Goal: Task Accomplishment & Management: Use online tool/utility

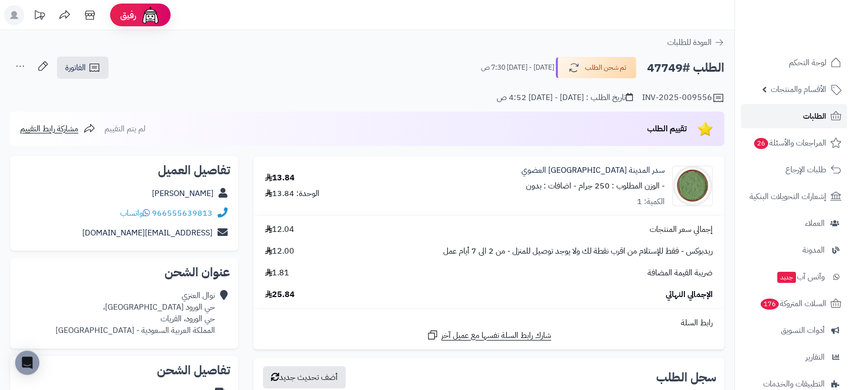
drag, startPoint x: 0, startPoint y: 0, endPoint x: 814, endPoint y: 114, distance: 822.4
click at [814, 114] on span "الطلبات" at bounding box center [814, 116] width 23 height 14
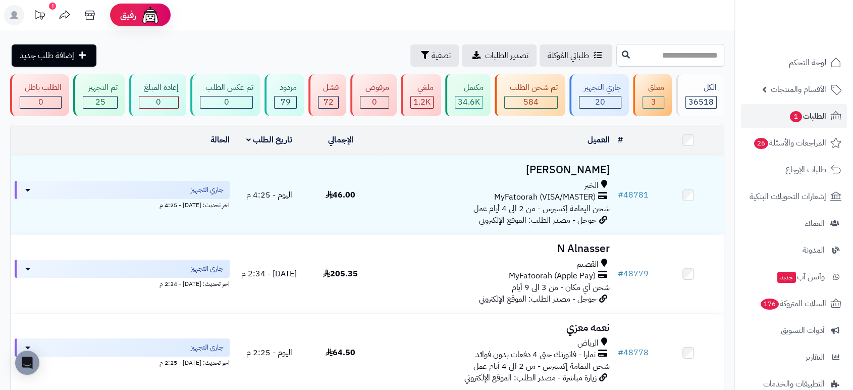
click at [701, 58] on input "text" at bounding box center [670, 55] width 108 height 23
paste input "*****"
type input "*****"
click at [622, 54] on icon at bounding box center [626, 54] width 8 height 8
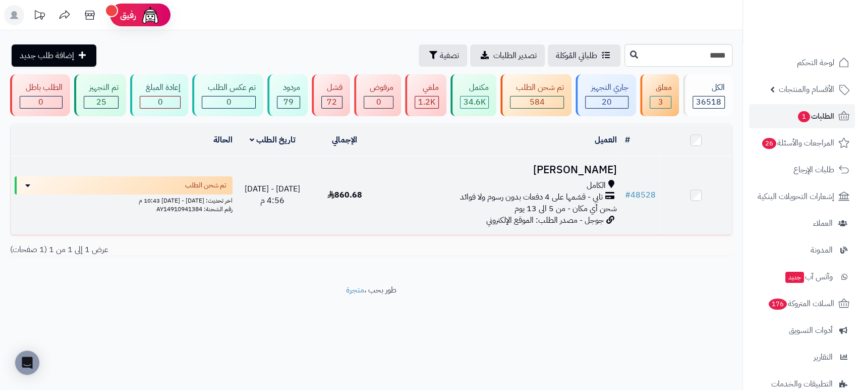
click at [570, 164] on h3 "mansoor sulmi" at bounding box center [501, 170] width 232 height 12
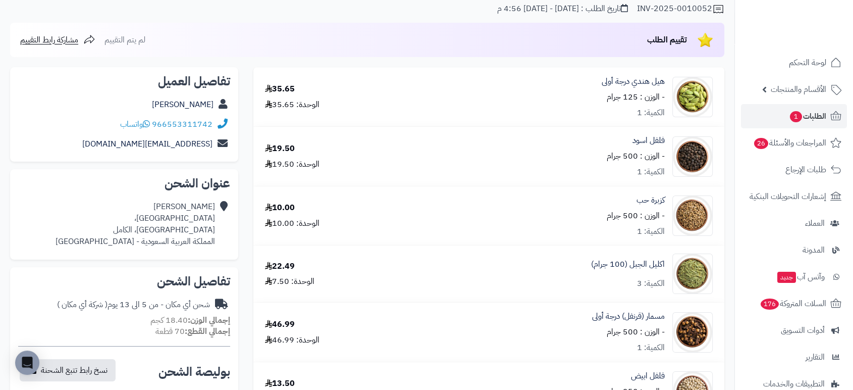
scroll to position [341, 0]
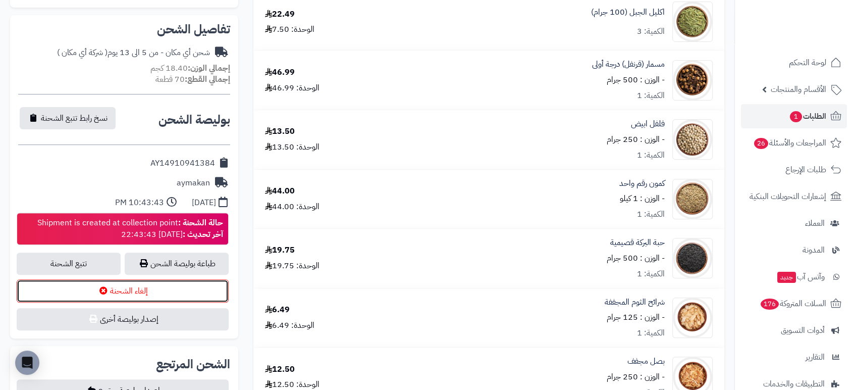
click at [137, 291] on button "إلغاء الشحنة" at bounding box center [123, 290] width 212 height 23
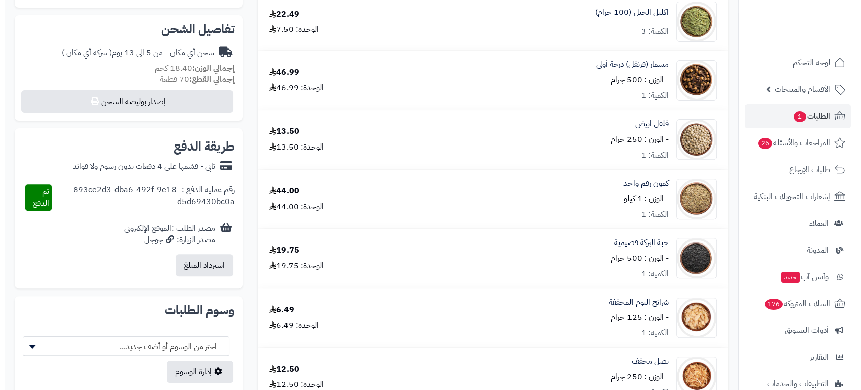
scroll to position [341, 0]
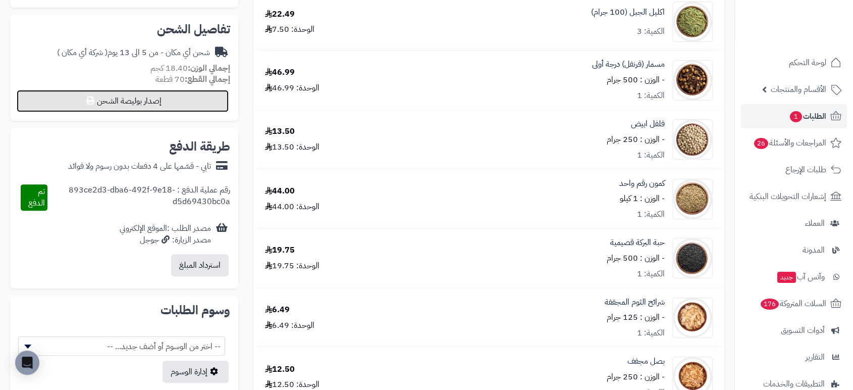
click at [150, 101] on button "إصدار بوليصة الشحن" at bounding box center [123, 101] width 212 height 22
select select "*******"
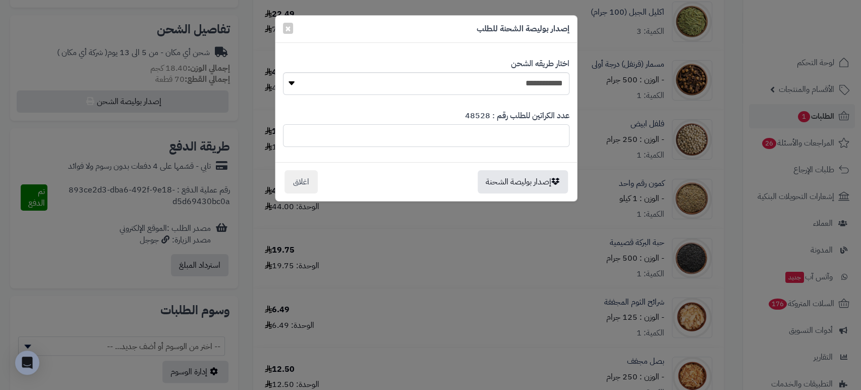
drag, startPoint x: 551, startPoint y: 136, endPoint x: 588, endPoint y: 132, distance: 37.5
click at [588, 132] on div "**********" at bounding box center [430, 195] width 861 height 390
type input "*"
click at [540, 175] on button "إصدار بوليصة الشحنة" at bounding box center [523, 181] width 90 height 23
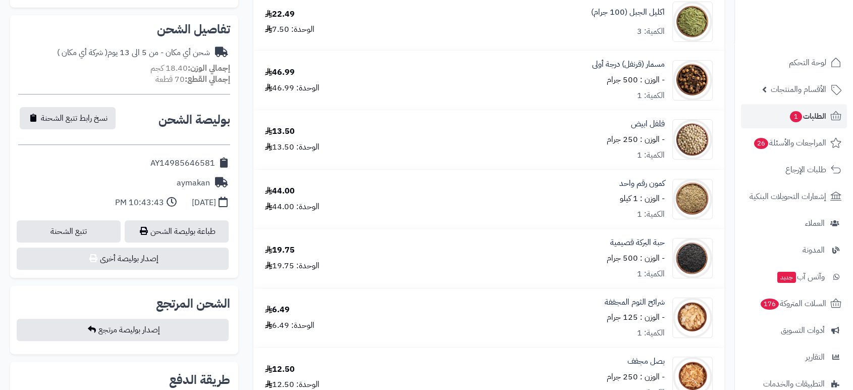
scroll to position [341, 0]
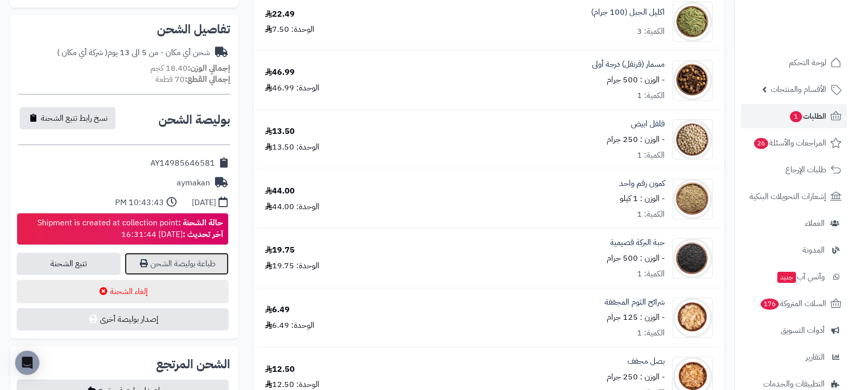
click at [156, 260] on link "طباعة بوليصة الشحن" at bounding box center [177, 263] width 104 height 22
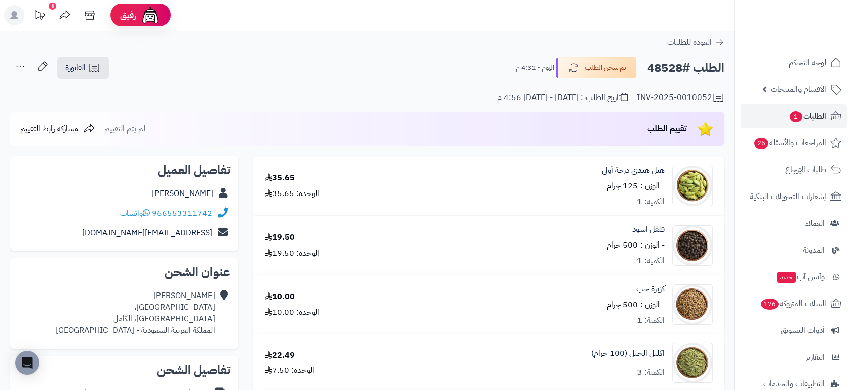
drag, startPoint x: 648, startPoint y: 68, endPoint x: 682, endPoint y: 64, distance: 33.5
click at [682, 64] on h2 "الطلب #48528" at bounding box center [685, 68] width 77 height 21
copy h2 "48528"
